Goal: Navigation & Orientation: Find specific page/section

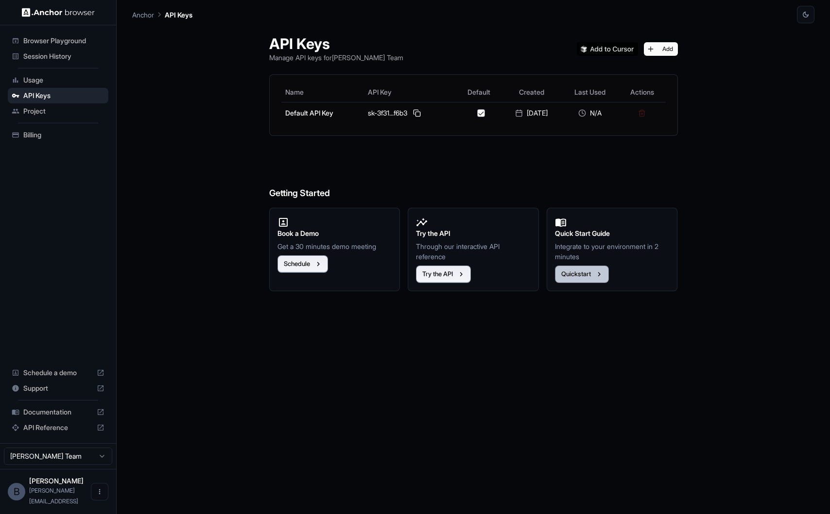
click at [591, 281] on button "Quickstart" at bounding box center [582, 274] width 54 height 17
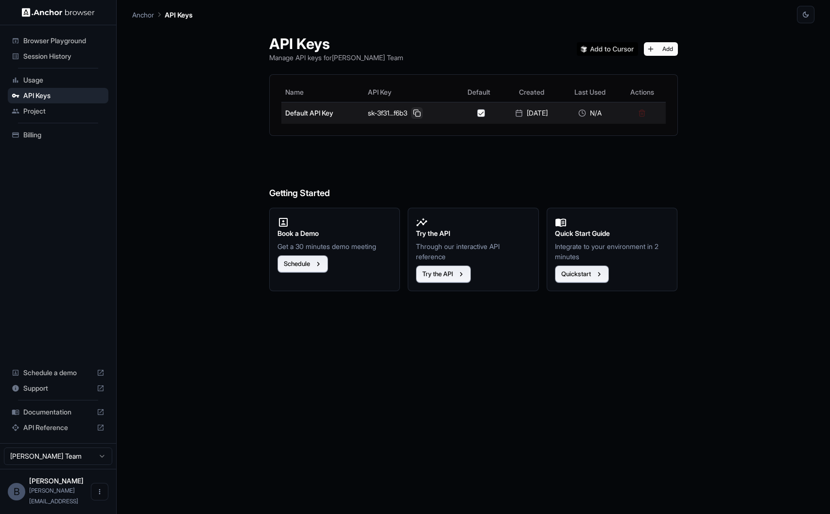
click at [411, 111] on button at bounding box center [417, 113] width 12 height 12
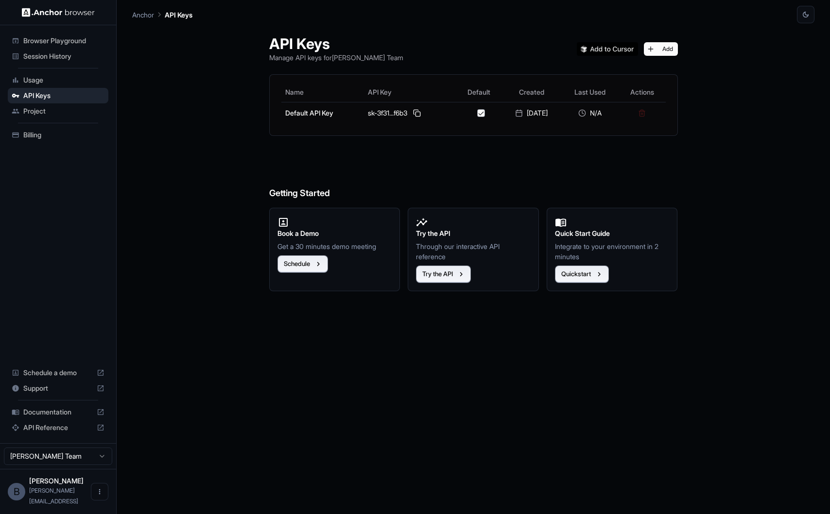
click at [71, 38] on span "Browser Playground" at bounding box center [63, 41] width 81 height 10
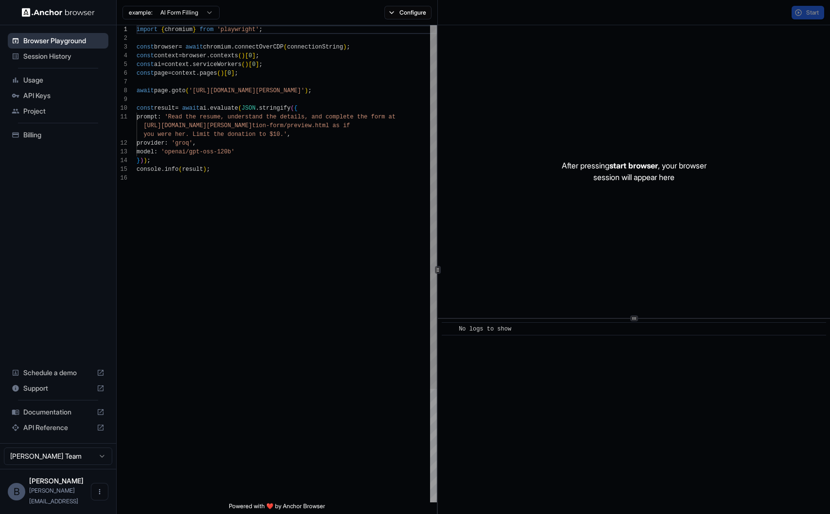
scroll to position [87, 0]
click at [67, 61] on div "Session History" at bounding box center [58, 57] width 101 height 16
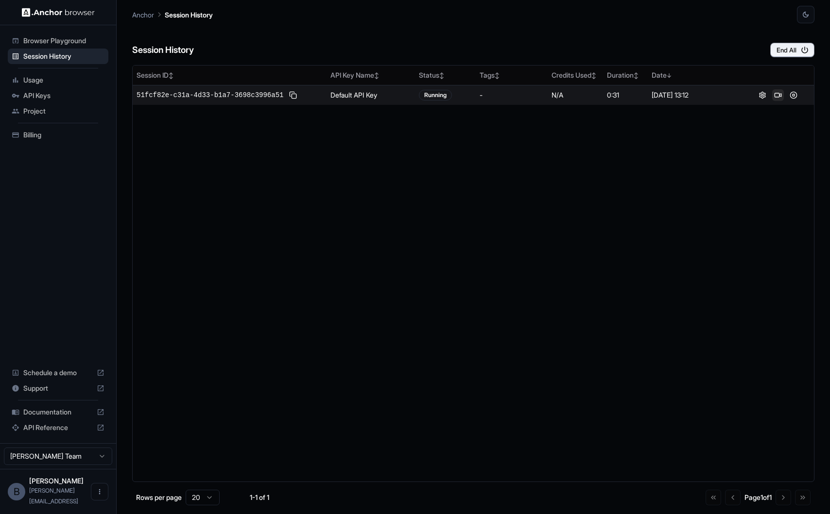
click at [778, 93] on button at bounding box center [778, 95] width 12 height 12
click at [84, 77] on span "Usage" at bounding box center [63, 80] width 81 height 10
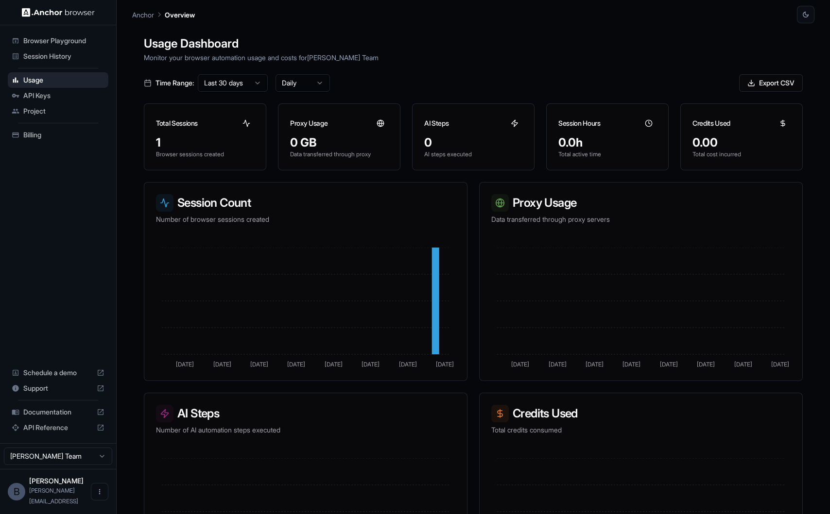
click at [71, 95] on span "API Keys" at bounding box center [63, 96] width 81 height 10
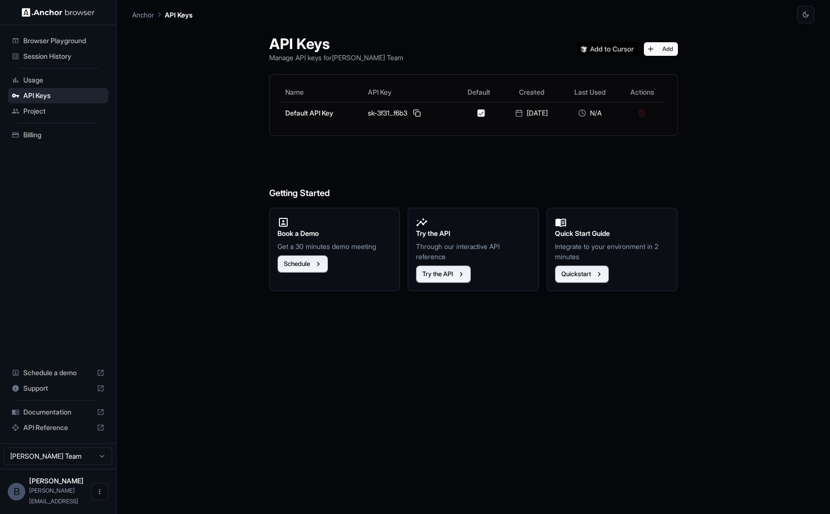
click at [74, 137] on span "Billing" at bounding box center [63, 135] width 81 height 10
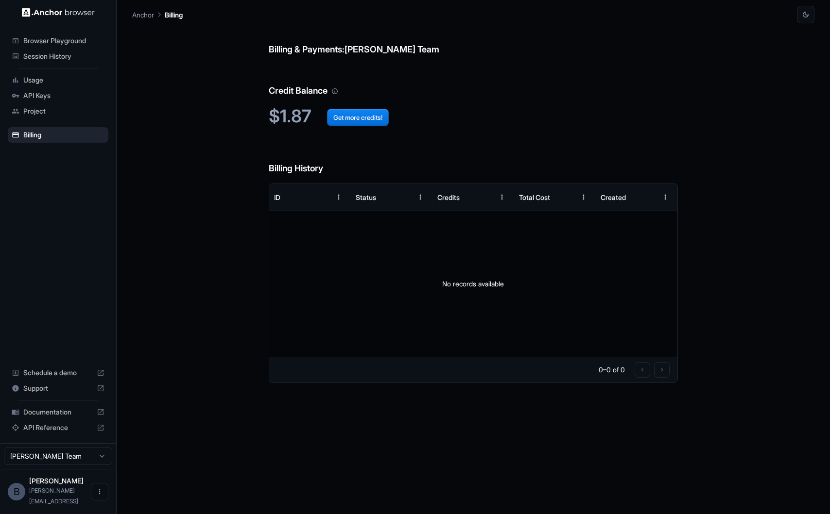
click at [68, 96] on span "API Keys" at bounding box center [63, 96] width 81 height 10
